Goal: Find specific page/section: Find specific page/section

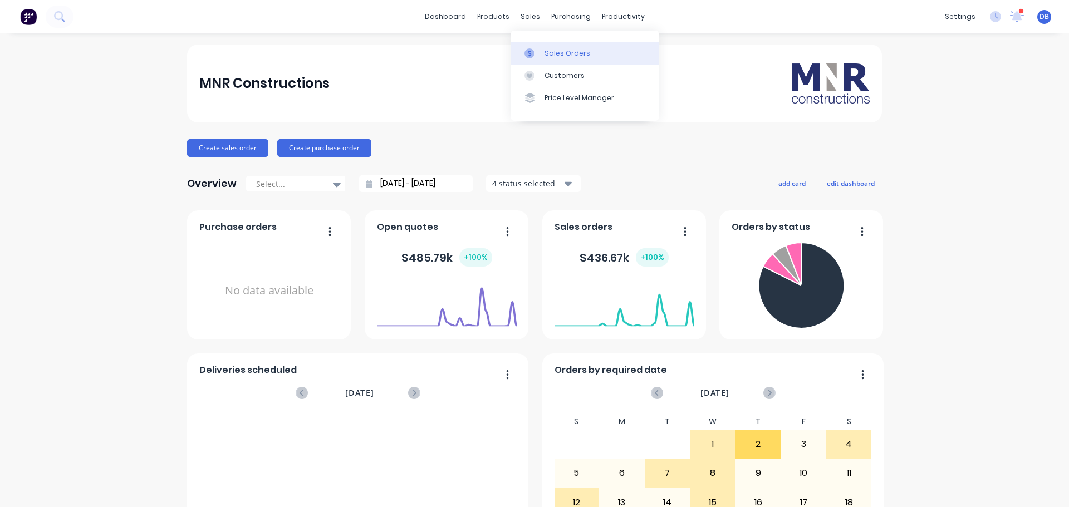
click at [550, 57] on div "Sales Orders" at bounding box center [568, 53] width 46 height 10
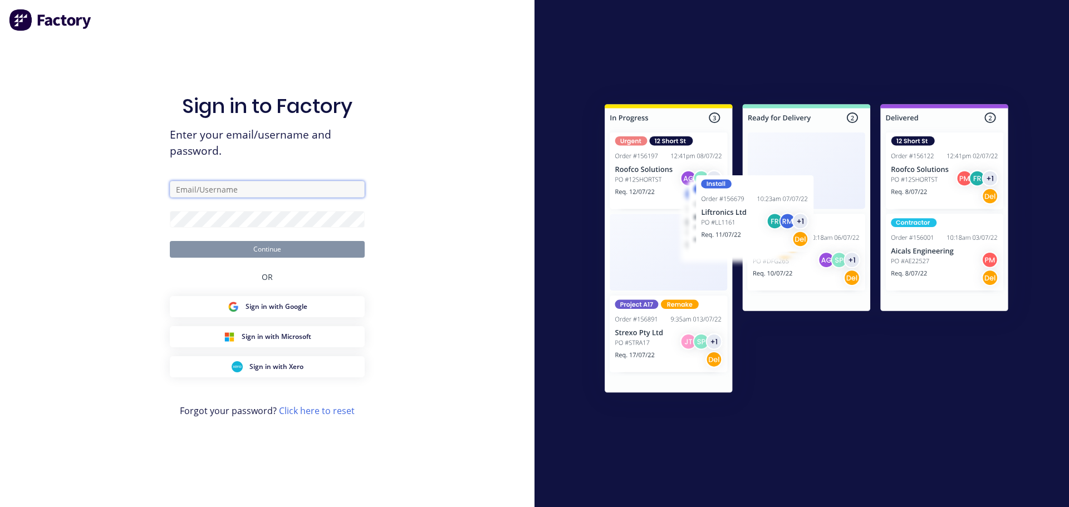
click at [252, 192] on input "text" at bounding box center [267, 189] width 195 height 17
type input "[PERSON_NAME][EMAIL_ADDRESS][DOMAIN_NAME]"
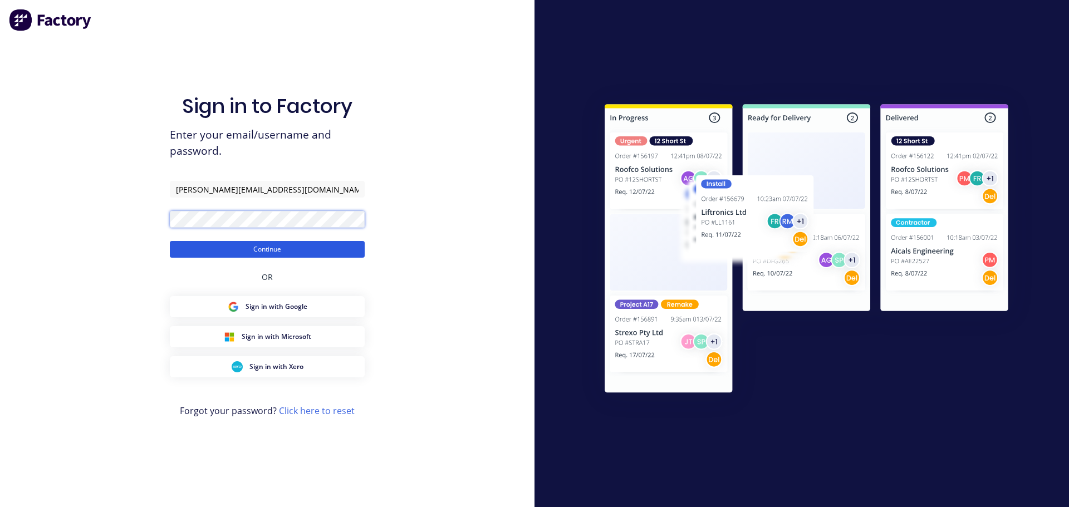
click at [170, 241] on button "Continue" at bounding box center [267, 249] width 195 height 17
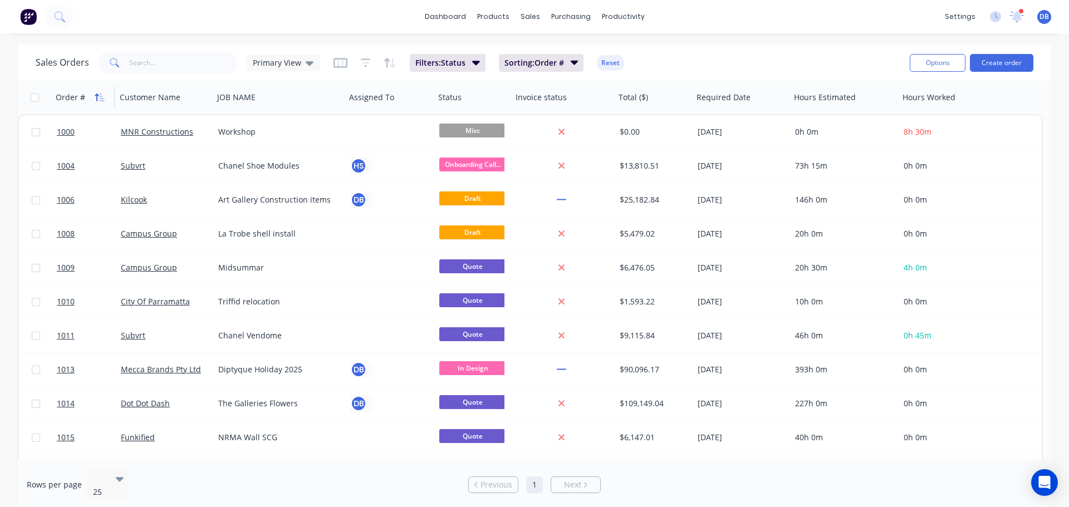
click at [96, 96] on icon "button" at bounding box center [97, 98] width 4 height 8
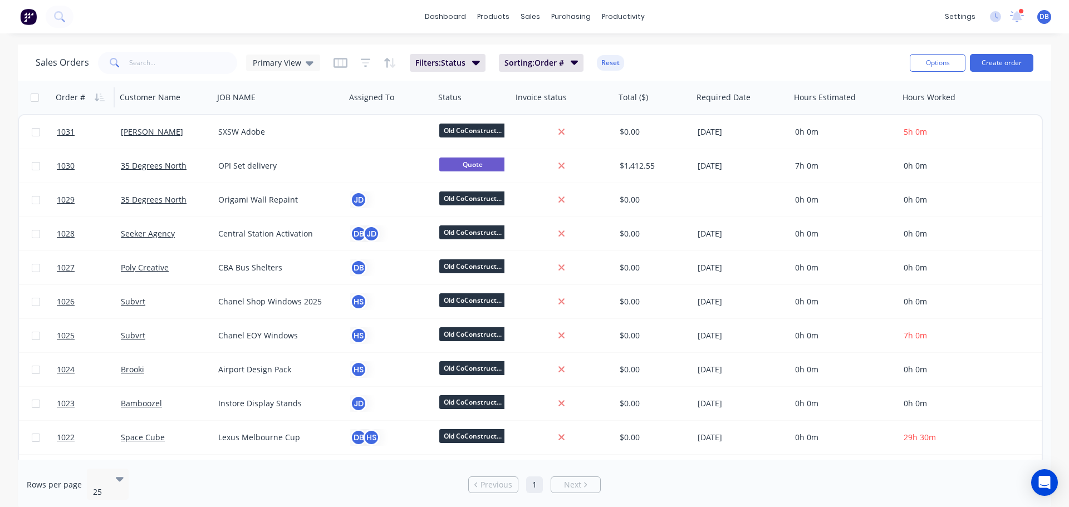
click at [745, 64] on div "Sales Orders Primary View Filters: Status Sorting: Order # Reset" at bounding box center [468, 62] width 865 height 27
click at [720, 47] on div "Sales Orders Primary View Filters: Status Sorting: Order # Reset Options Create…" at bounding box center [534, 63] width 1033 height 36
